Goal: Task Accomplishment & Management: Complete application form

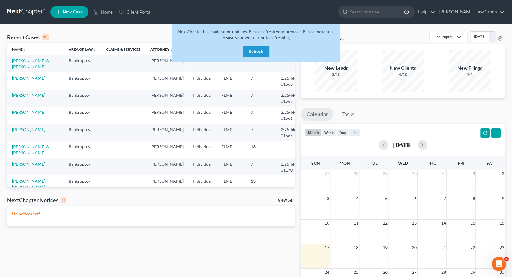
click at [255, 56] on button "Refresh" at bounding box center [256, 52] width 26 height 12
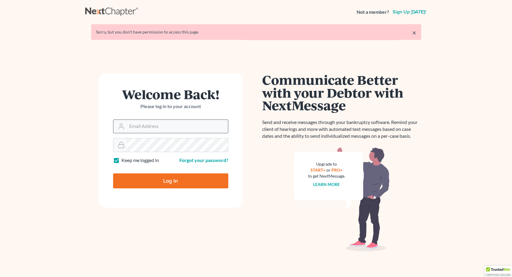
click at [161, 125] on input "Email Address" at bounding box center [177, 126] width 101 height 13
type input "pacer@lynnlawgroup.com"
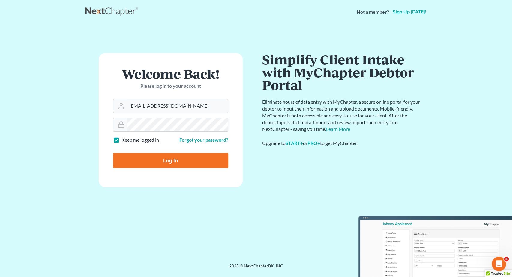
click at [170, 160] on input "Log In" at bounding box center [170, 160] width 115 height 15
type input "Thinking..."
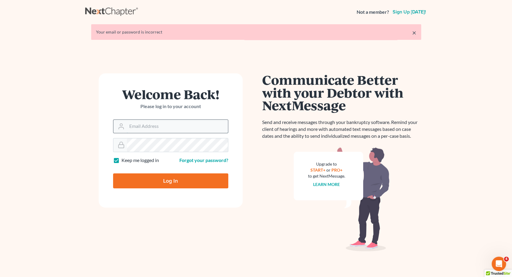
click at [140, 127] on input "Email Address" at bounding box center [177, 126] width 101 height 13
type input "pacer@lynnlawgroup.com"
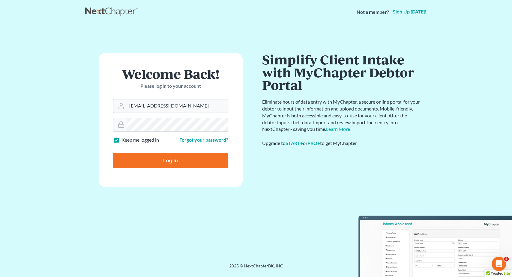
click at [157, 160] on input "Log In" at bounding box center [170, 160] width 115 height 15
type input "Thinking..."
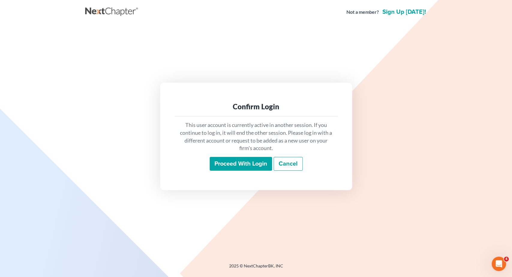
click at [222, 162] on input "Proceed with login" at bounding box center [241, 164] width 62 height 14
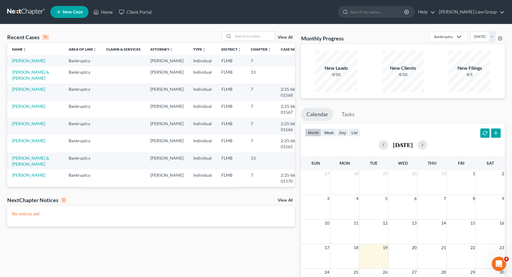
click at [72, 12] on span "New Case" at bounding box center [73, 12] width 20 height 4
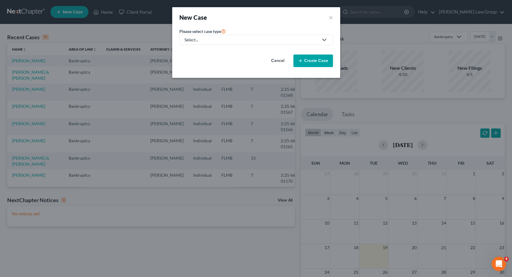
click at [251, 36] on link "Select..." at bounding box center [256, 40] width 154 height 10
click at [224, 51] on div "Bankruptcy" at bounding box center [213, 52] width 57 height 6
select select "15"
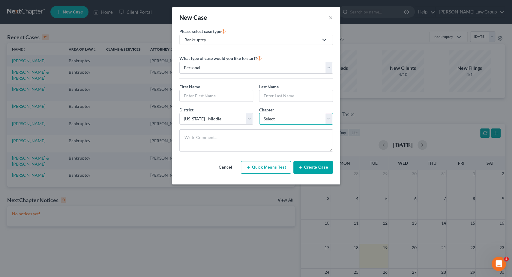
click at [259, 113] on select "Select 7 11 12 13" at bounding box center [296, 119] width 74 height 12
select select "0"
click option "7" at bounding box center [0, 0] width 0 height 0
click at [226, 94] on input "text" at bounding box center [216, 95] width 73 height 11
type input "[PERSON_NAME]"
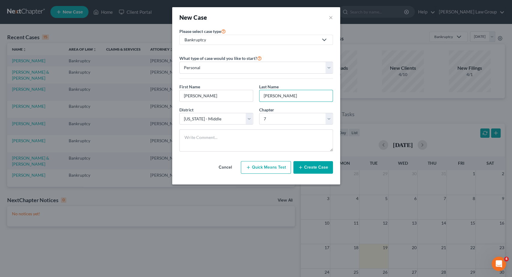
type input "[PERSON_NAME]"
click at [313, 165] on button "Create Case" at bounding box center [313, 167] width 40 height 13
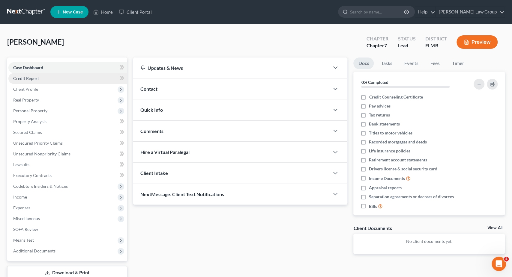
click at [42, 76] on link "Credit Report" at bounding box center [67, 78] width 119 height 11
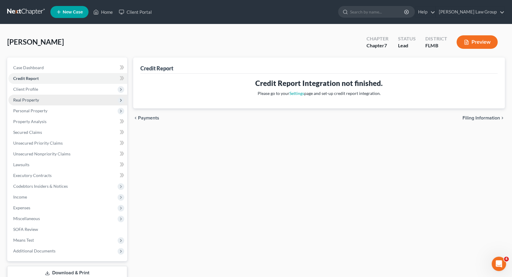
click at [40, 98] on span "Real Property" at bounding box center [67, 100] width 119 height 11
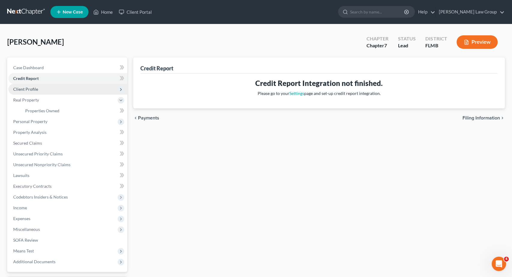
click at [43, 86] on span "Client Profile" at bounding box center [67, 89] width 119 height 11
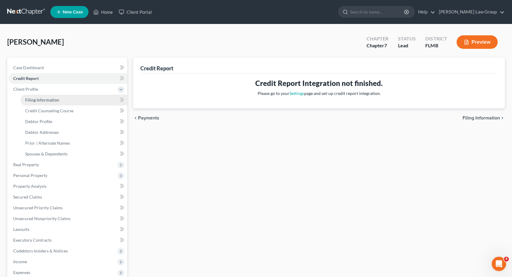
click at [79, 102] on link "Filing Information" at bounding box center [73, 100] width 107 height 11
select select "1"
select select "0"
select select "15"
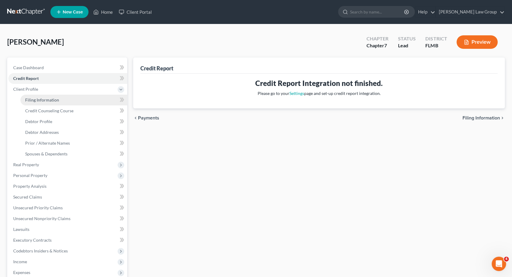
select select "9"
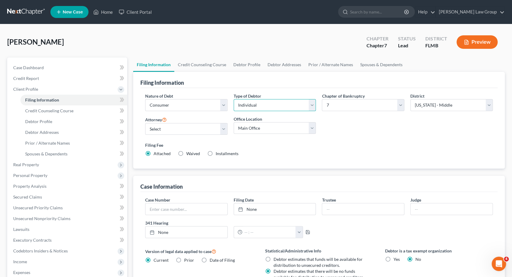
click at [234, 99] on select "Select Individual Joint" at bounding box center [275, 105] width 82 height 12
select select "1"
click option "Joint" at bounding box center [0, 0] width 0 height 0
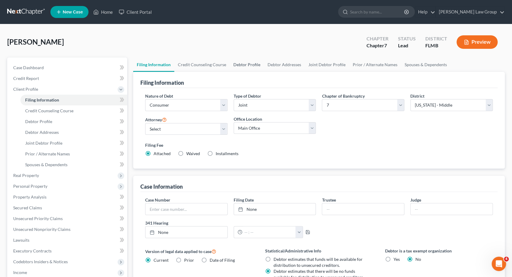
click at [254, 65] on link "Debtor Profile" at bounding box center [247, 65] width 34 height 14
select select "1"
select select "0"
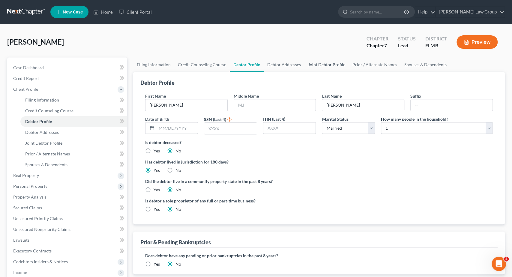
click at [312, 64] on link "Joint Debtor Profile" at bounding box center [326, 65] width 44 height 14
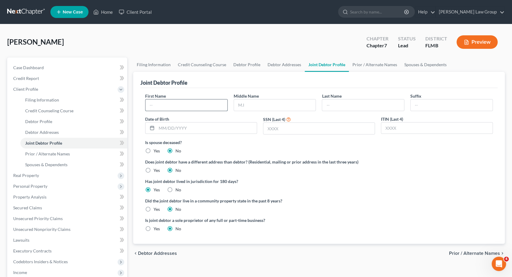
click at [191, 107] on input "text" at bounding box center [186, 105] width 82 height 11
type input "[PERSON_NAME]"
type input "`"
type input "[PERSON_NAME]"
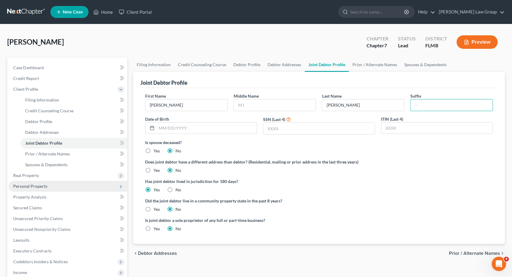
click at [42, 186] on span "Personal Property" at bounding box center [30, 186] width 34 height 5
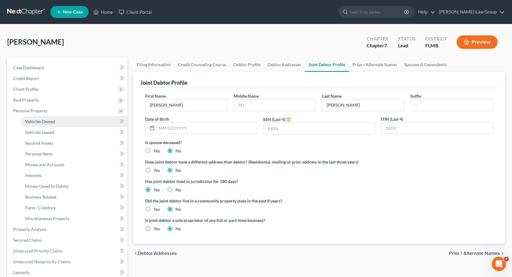
click at [40, 122] on span "Vehicles Owned" at bounding box center [40, 121] width 30 height 5
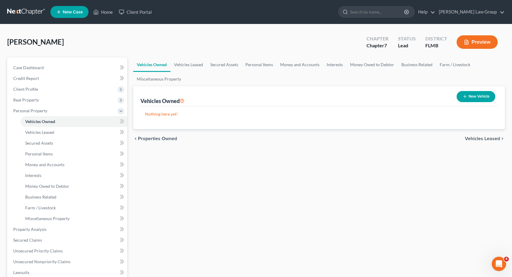
click at [476, 98] on button "New Vehicle" at bounding box center [476, 96] width 39 height 11
select select "0"
select select "2"
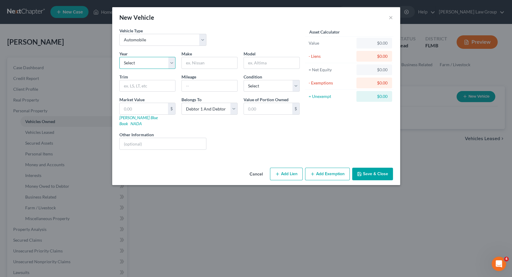
click at [119, 57] on select "Select 2026 2025 2024 2023 2022 2021 2020 2019 2018 2017 2016 2015 2014 2013 20…" at bounding box center [147, 63] width 56 height 12
click at [149, 62] on select "Select 2026 2025 2024 2023 2022 2021 2020 2019 2018 2017 2016 2015 2014 2013 20…" at bounding box center [147, 63] width 56 height 12
click at [119, 57] on select "Select 2026 2025 2024 2023 2022 2021 2020 2019 2018 2017 2016 2015 2014 2013 20…" at bounding box center [147, 63] width 56 height 12
select select "8"
click option "2018" at bounding box center [0, 0] width 0 height 0
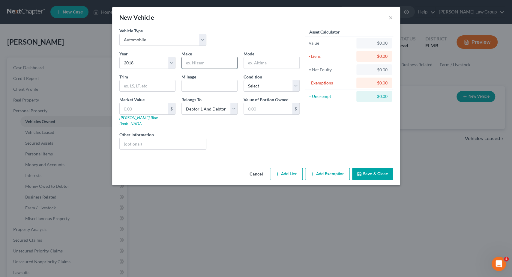
click at [193, 66] on input "text" at bounding box center [209, 62] width 55 height 11
type input "Ford"
type input "F-150"
type input "XLT"
click at [171, 138] on input "text" at bounding box center [163, 143] width 87 height 11
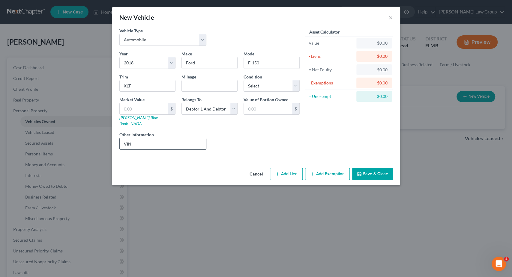
paste input "[US_VEHICLE_IDENTIFICATION_NUMBER]"
type input "VIN: [US_VEHICLE_IDENTIFICATION_NUMBER]"
click at [370, 170] on button "Save & Close" at bounding box center [372, 174] width 41 height 13
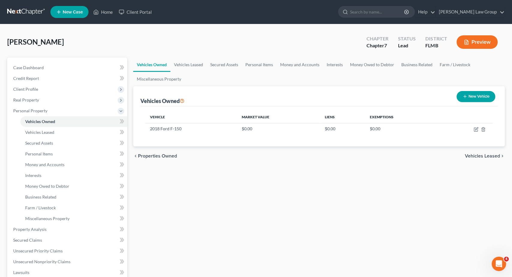
click at [475, 92] on button "New Vehicle" at bounding box center [476, 96] width 39 height 11
select select "0"
select select "2"
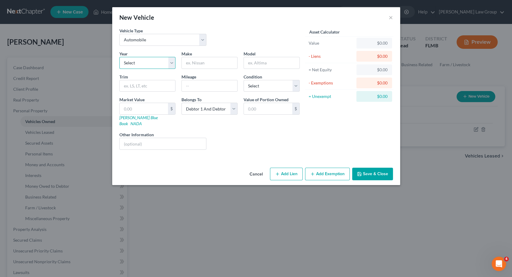
click at [119, 57] on select "Select 2026 2025 2024 2023 2022 2021 2020 2019 2018 2017 2016 2015 2014 2013 20…" at bounding box center [147, 63] width 56 height 12
select select "4"
click option "2022" at bounding box center [0, 0] width 0 height 0
click at [209, 57] on input "text" at bounding box center [209, 62] width 55 height 11
type input "Jeep"
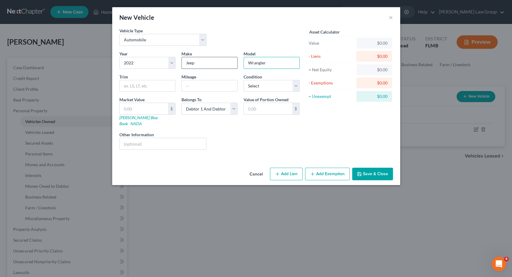
type input "Wrangler"
click at [138, 138] on input "text" at bounding box center [163, 143] width 87 height 11
paste input "[US_VEHICLE_IDENTIFICATION_NUMBER]"
type input "VIN: [US_VEHICLE_IDENTIFICATION_NUMBER]"
click at [139, 79] on div "Trim" at bounding box center [147, 83] width 62 height 18
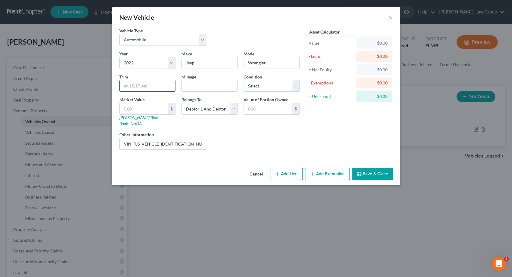
click at [138, 86] on input "text" at bounding box center [147, 85] width 55 height 11
type input "Unlimited Sport S"
click at [244, 80] on select "Select Excellent Very Good Good Fair Poor" at bounding box center [272, 86] width 56 height 12
select select "2"
click option "Good" at bounding box center [0, 0] width 0 height 0
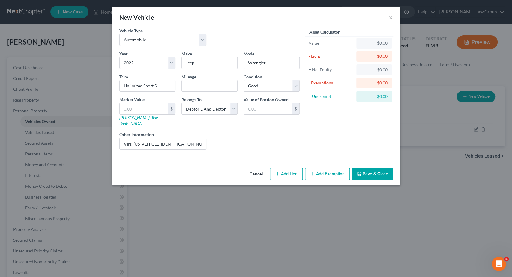
click at [369, 168] on button "Save & Close" at bounding box center [372, 174] width 41 height 13
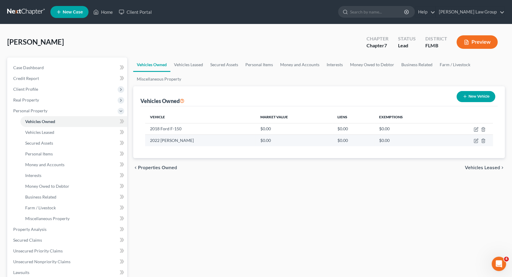
click at [473, 140] on td at bounding box center [468, 140] width 50 height 11
click at [476, 140] on icon "button" at bounding box center [476, 140] width 3 height 3
select select "0"
select select "4"
select select "2"
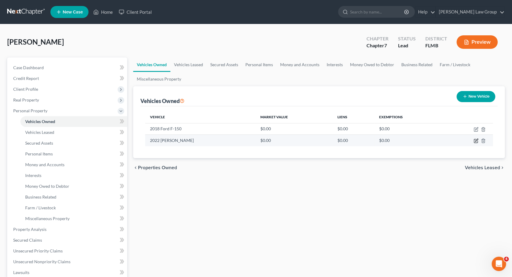
select select "2"
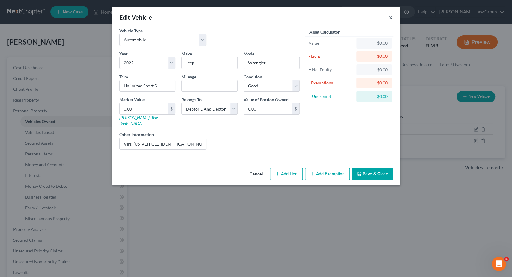
click at [391, 18] on button "×" at bounding box center [391, 17] width 4 height 7
